Goal: Task Accomplishment & Management: Manage account settings

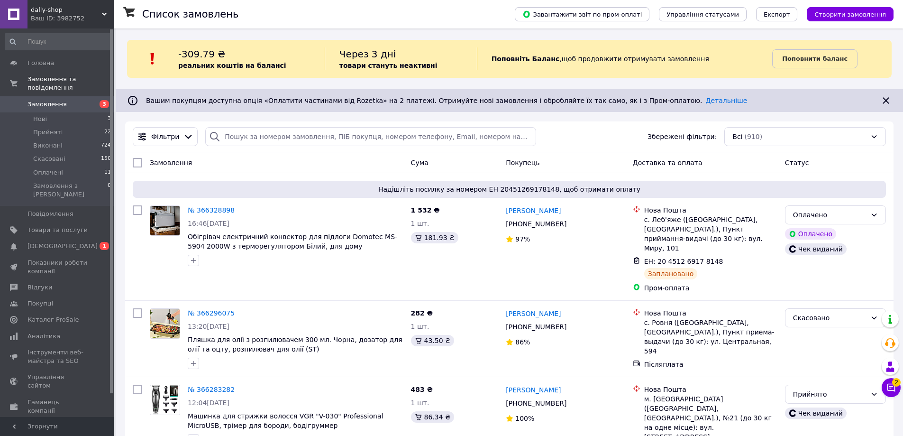
click at [72, 102] on link "Замовлення 3" at bounding box center [58, 104] width 117 height 16
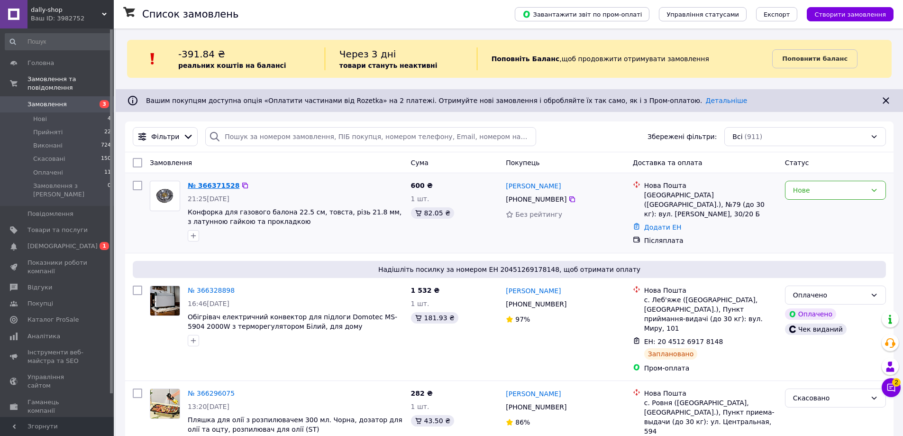
click at [211, 185] on link "№ 366371528" at bounding box center [214, 186] width 52 height 8
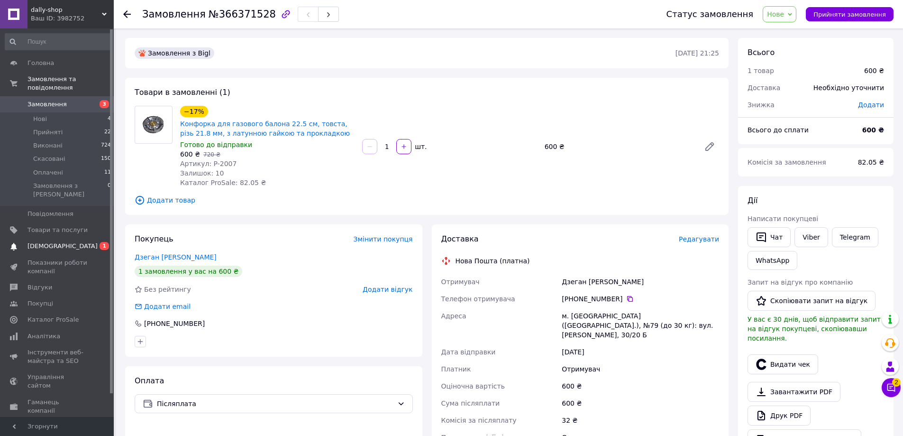
click at [105, 242] on span "1" at bounding box center [104, 246] width 9 height 8
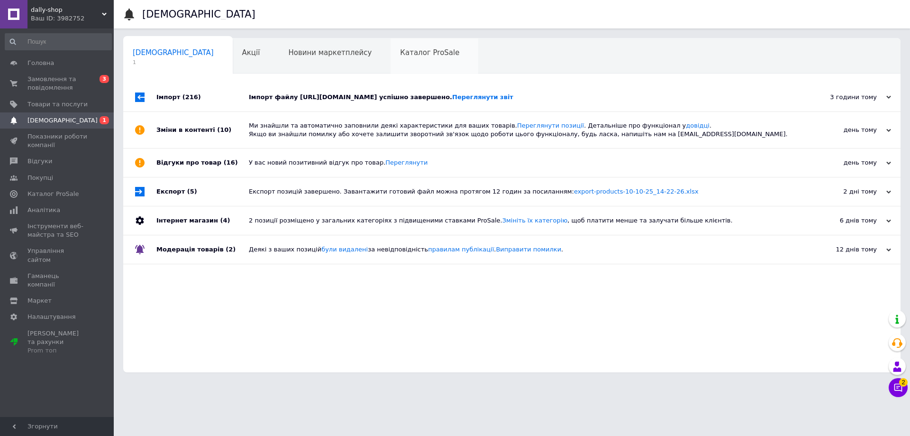
click at [400, 54] on span "Каталог ProSale" at bounding box center [429, 52] width 59 height 9
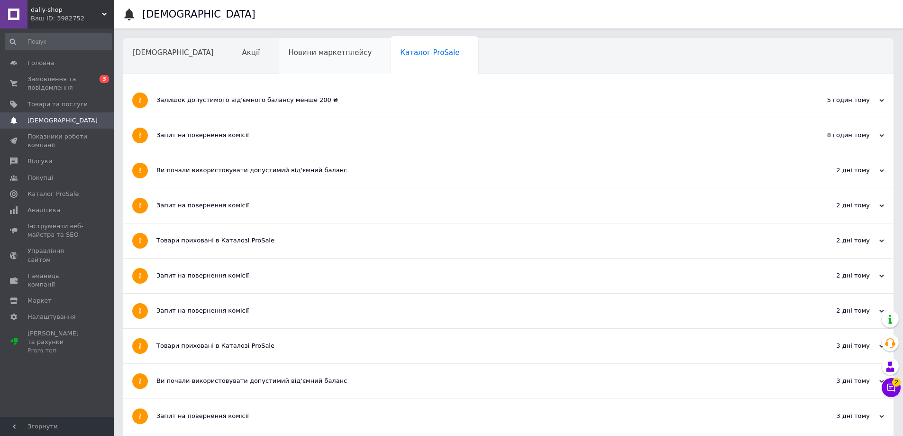
click at [288, 49] on span "Новини маркетплейсу" at bounding box center [329, 52] width 83 height 9
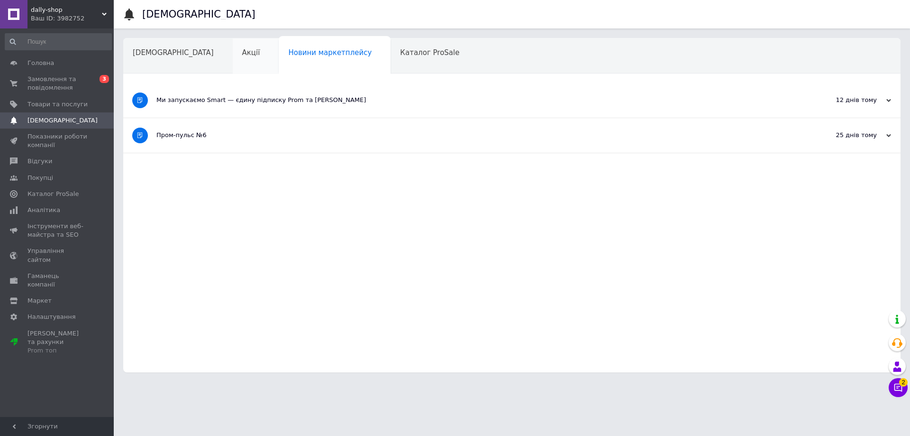
click at [233, 55] on div "Акції" at bounding box center [256, 56] width 46 height 36
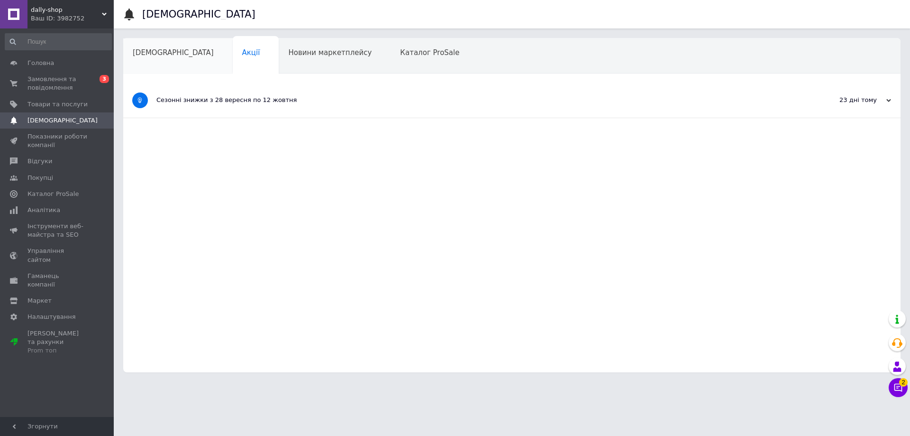
click at [153, 46] on div "[DEMOGRAPHIC_DATA]" at bounding box center [178, 56] width 110 height 36
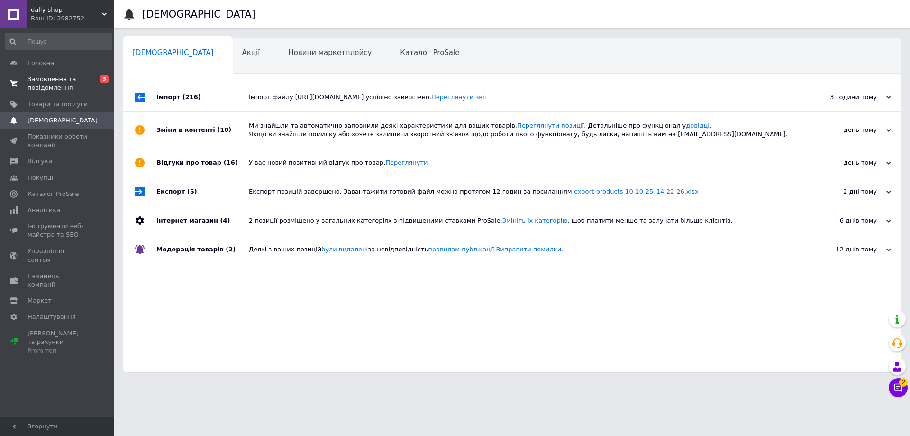
click at [90, 86] on span "0 3" at bounding box center [101, 83] width 26 height 17
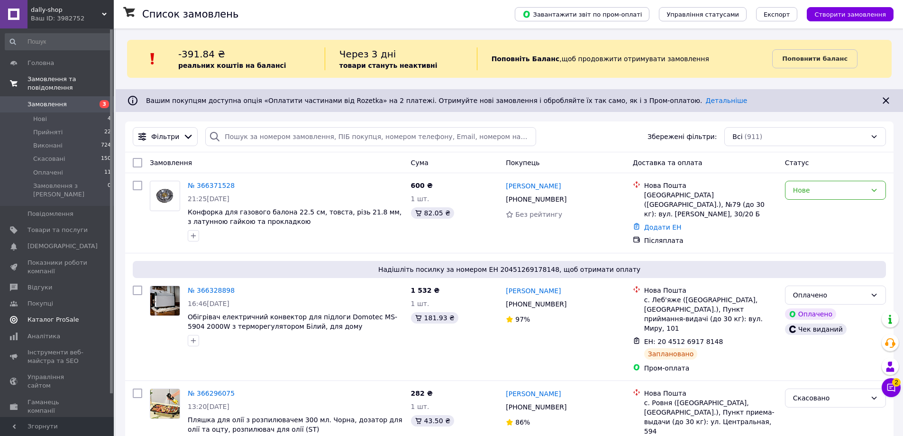
click at [40, 283] on span "Відгуки" at bounding box center [39, 287] width 25 height 9
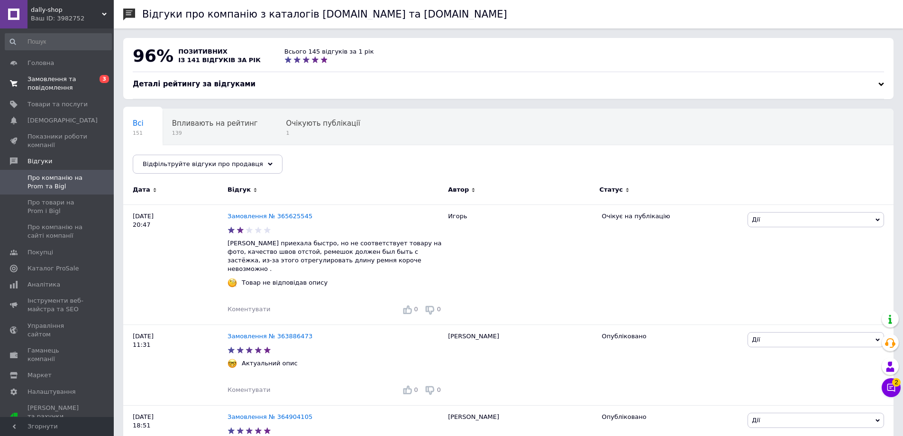
click at [104, 75] on span "3" at bounding box center [104, 79] width 9 height 8
